Goal: Navigation & Orientation: Find specific page/section

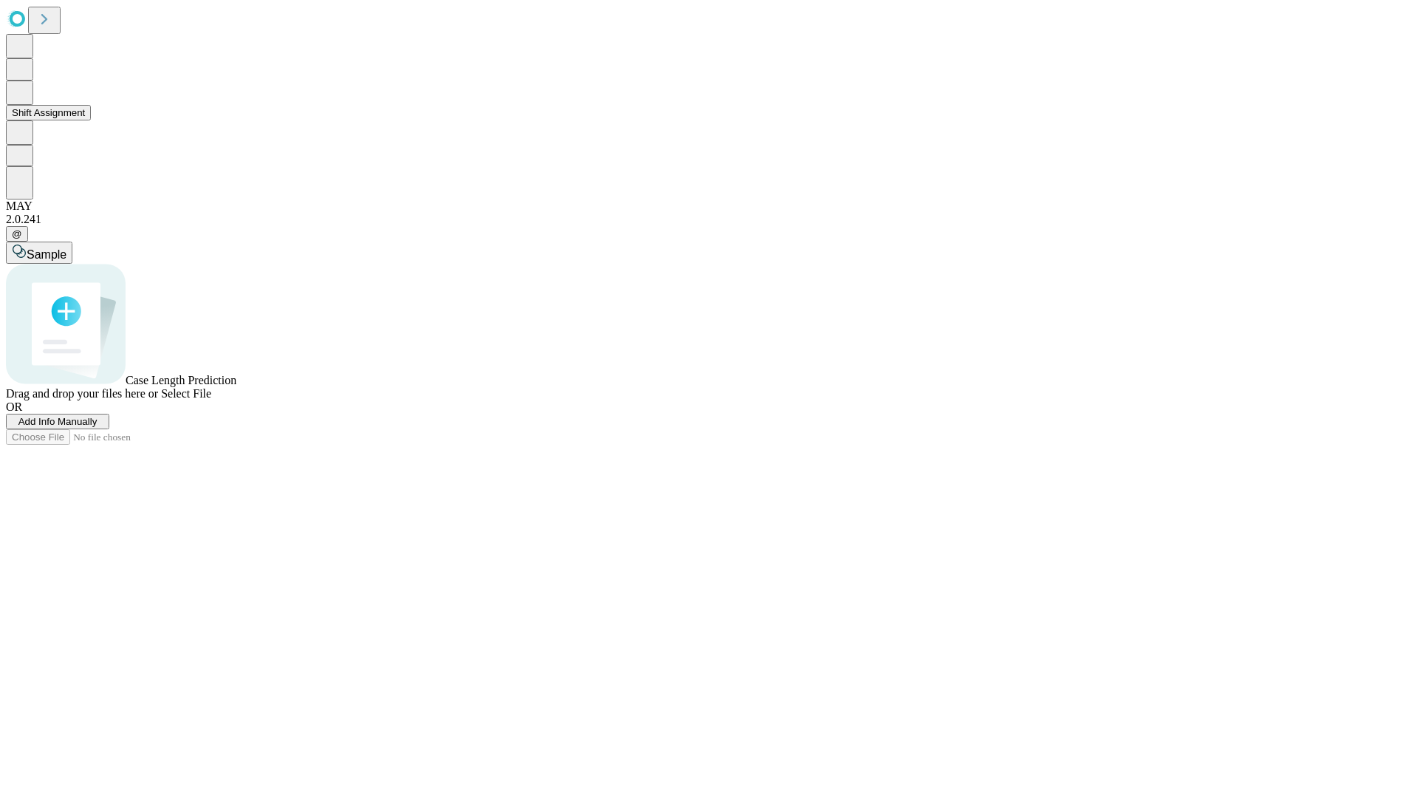
click at [91, 120] on button "Shift Assignment" at bounding box center [48, 113] width 85 height 16
